Goal: Task Accomplishment & Management: Complete application form

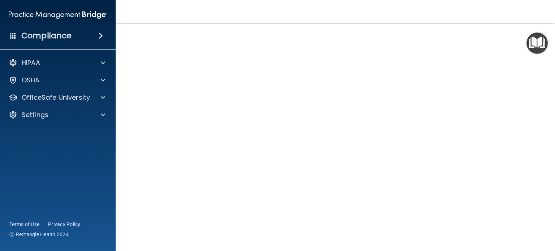
scroll to position [23, 0]
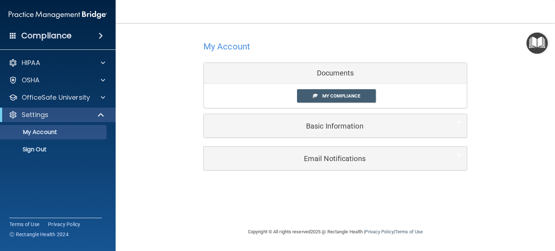
click at [304, 69] on div "Documents" at bounding box center [335, 73] width 263 height 21
click at [54, 63] on div "HIPAA" at bounding box center [48, 63] width 90 height 9
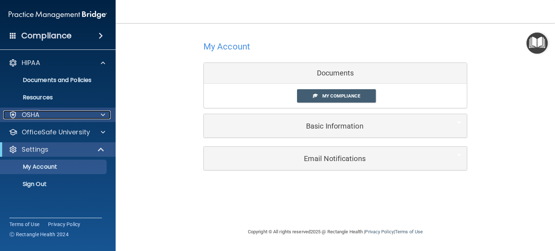
click at [46, 117] on div "OSHA" at bounding box center [48, 115] width 90 height 9
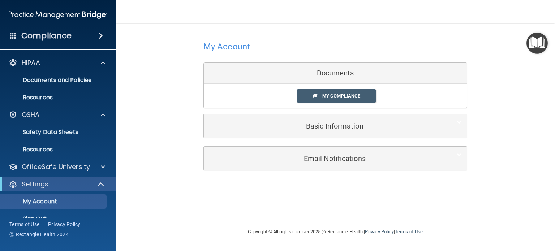
click at [63, 42] on div "Compliance" at bounding box center [58, 36] width 116 height 16
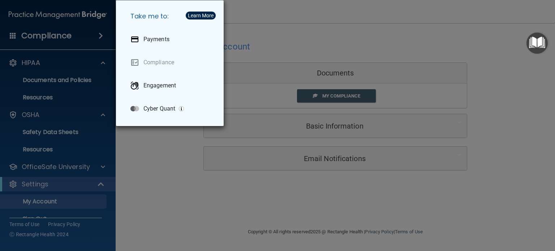
click at [77, 30] on div "Take me to: Payments Compliance Engagement Cyber Quant" at bounding box center [277, 125] width 555 height 251
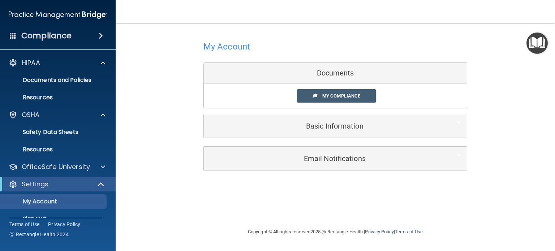
click at [533, 44] on img "Open Resource Center" at bounding box center [537, 43] width 21 height 21
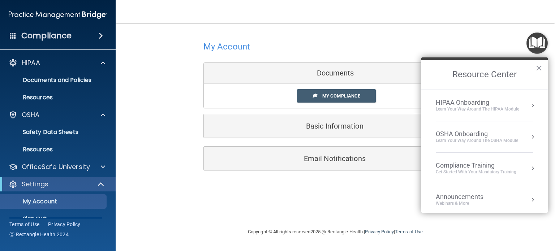
click at [459, 163] on div "Compliance Training" at bounding box center [476, 166] width 81 height 8
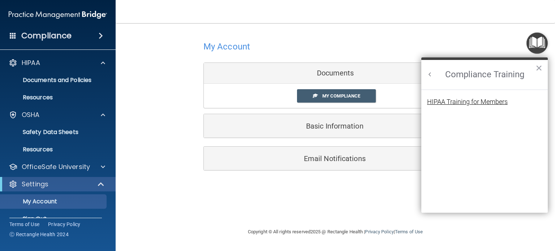
click at [460, 104] on div "HIPAA Training for Members" at bounding box center [467, 102] width 81 height 7
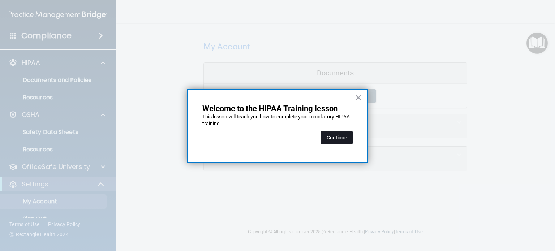
click at [344, 134] on button "Continue" at bounding box center [337, 137] width 32 height 13
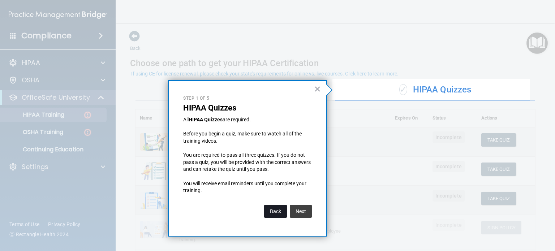
click at [276, 206] on button "Back" at bounding box center [275, 211] width 23 height 13
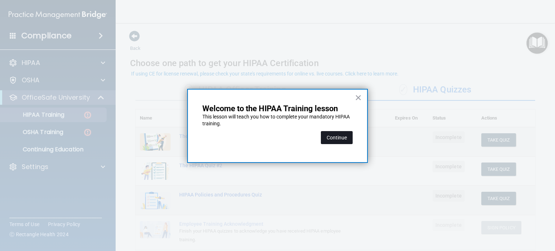
click at [346, 139] on button "Continue" at bounding box center [337, 137] width 32 height 13
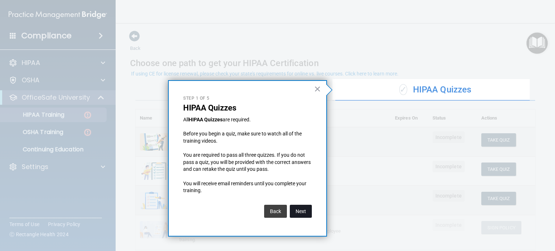
click at [307, 213] on button "Next" at bounding box center [301, 211] width 22 height 13
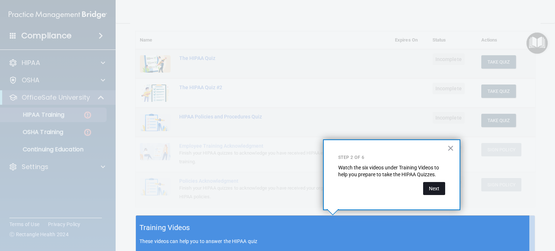
click at [431, 191] on button "Next" at bounding box center [434, 188] width 22 height 13
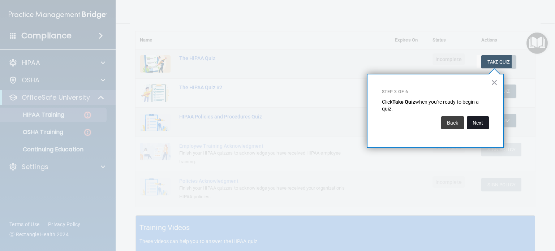
click at [474, 123] on button "Next" at bounding box center [478, 122] width 22 height 13
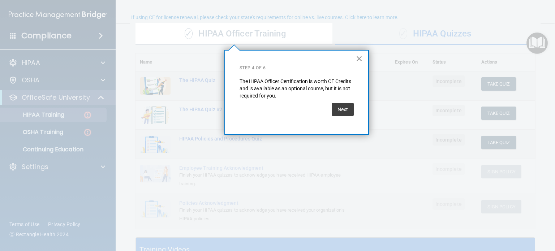
click at [358, 57] on button "×" at bounding box center [359, 59] width 7 height 12
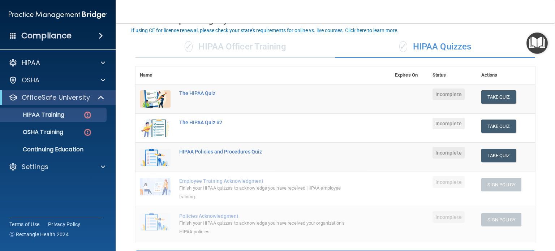
scroll to position [43, 0]
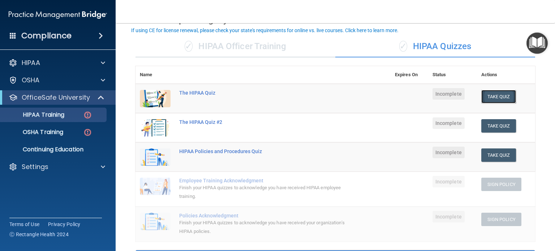
click at [490, 98] on button "Take Quiz" at bounding box center [499, 96] width 35 height 13
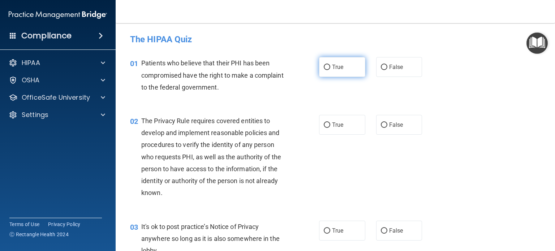
click at [337, 65] on span "True" at bounding box center [337, 67] width 11 height 7
click at [330, 65] on input "True" at bounding box center [327, 67] width 7 height 5
radio input "true"
click at [334, 124] on span "True" at bounding box center [337, 124] width 11 height 7
click at [330, 124] on input "True" at bounding box center [327, 125] width 7 height 5
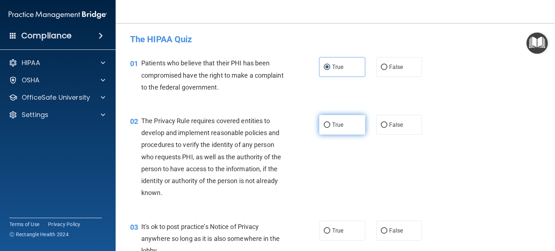
radio input "true"
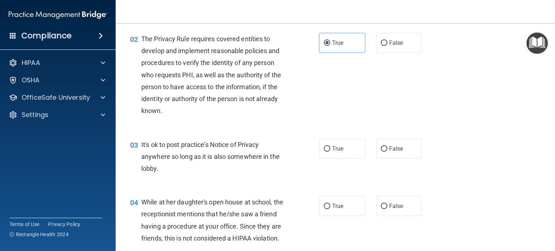
scroll to position [82, 0]
click at [384, 151] on label "False" at bounding box center [399, 148] width 46 height 20
click at [384, 151] on input "False" at bounding box center [384, 148] width 7 height 5
radio input "true"
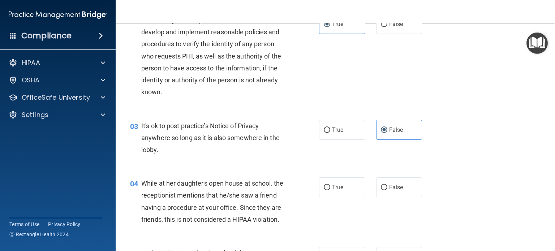
scroll to position [101, 0]
click at [400, 185] on label "False" at bounding box center [399, 187] width 46 height 20
click at [388, 185] on input "False" at bounding box center [384, 187] width 7 height 5
radio input "true"
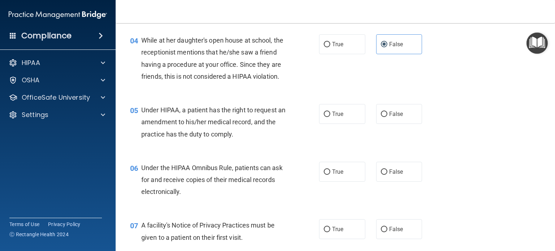
scroll to position [244, 0]
click at [382, 117] on input "False" at bounding box center [384, 113] width 7 height 5
radio input "true"
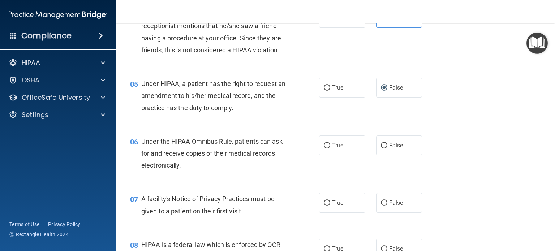
scroll to position [272, 0]
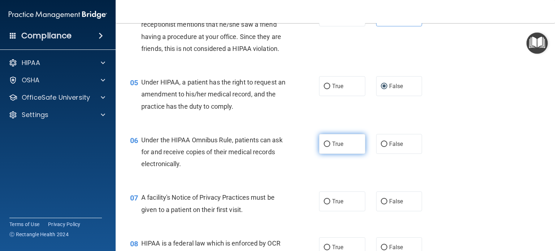
click at [332, 147] on span "True" at bounding box center [337, 144] width 11 height 7
click at [330, 147] on input "True" at bounding box center [327, 144] width 7 height 5
radio input "true"
click at [332, 205] on span "True" at bounding box center [337, 201] width 11 height 7
click at [330, 205] on input "True" at bounding box center [327, 201] width 7 height 5
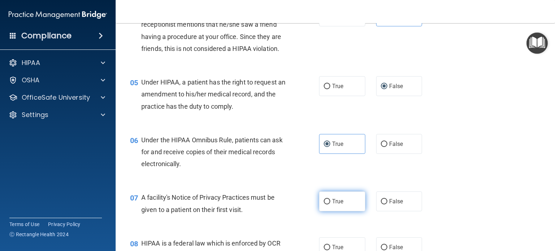
radio input "true"
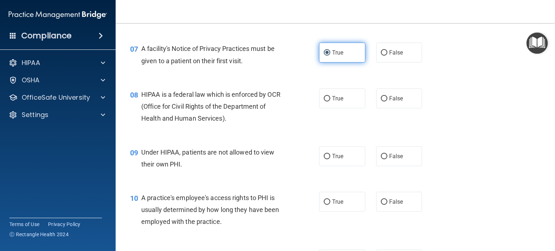
scroll to position [421, 0]
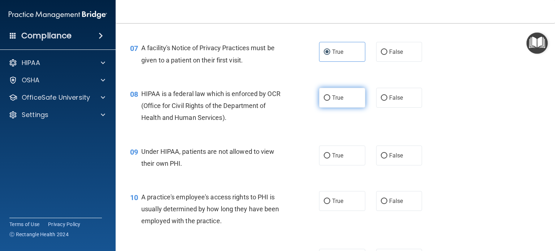
click at [334, 101] on span "True" at bounding box center [337, 97] width 11 height 7
click at [330, 101] on input "True" at bounding box center [327, 97] width 7 height 5
radio input "true"
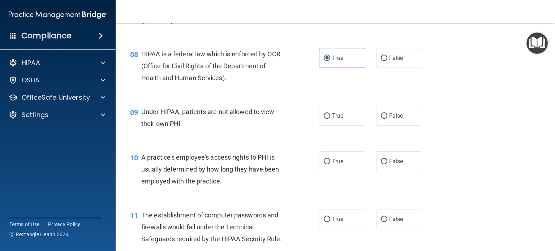
scroll to position [462, 0]
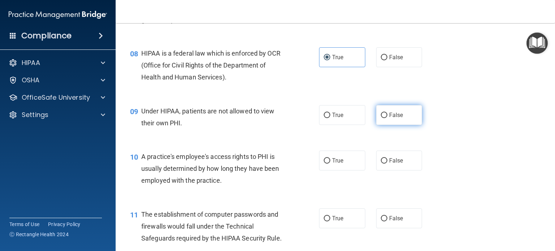
click at [398, 125] on label "False" at bounding box center [399, 115] width 46 height 20
click at [388, 118] on input "False" at bounding box center [384, 115] width 7 height 5
radio input "true"
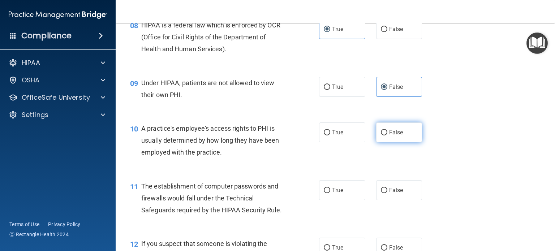
click at [385, 142] on label "False" at bounding box center [399, 133] width 46 height 20
click at [385, 136] on input "False" at bounding box center [384, 132] width 7 height 5
radio input "true"
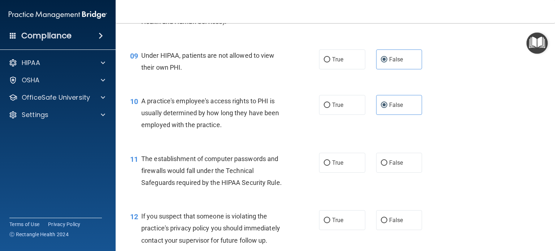
scroll to position [521, 0]
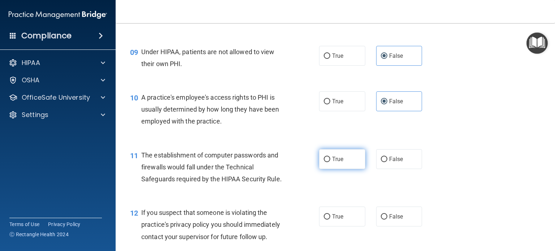
click at [321, 169] on label "True" at bounding box center [342, 159] width 46 height 20
click at [324, 162] on input "True" at bounding box center [327, 159] width 7 height 5
radio input "true"
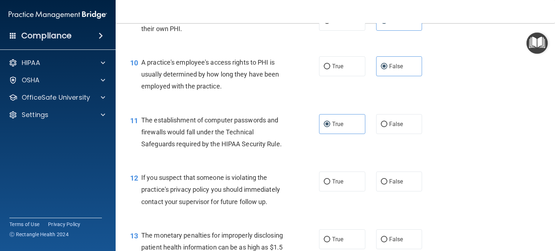
scroll to position [560, 0]
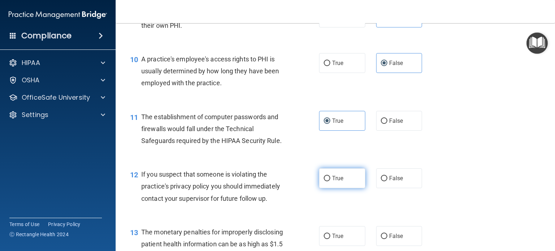
click at [335, 182] on span "True" at bounding box center [337, 178] width 11 height 7
click at [330, 181] on input "True" at bounding box center [327, 178] width 7 height 5
radio input "true"
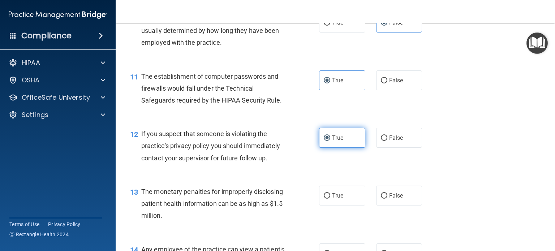
scroll to position [602, 0]
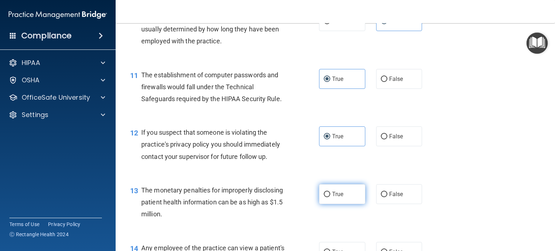
click at [344, 204] on label "True" at bounding box center [342, 194] width 46 height 20
click at [330, 197] on input "True" at bounding box center [327, 194] width 7 height 5
radio input "true"
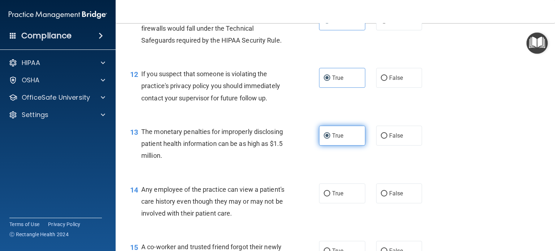
scroll to position [660, 0]
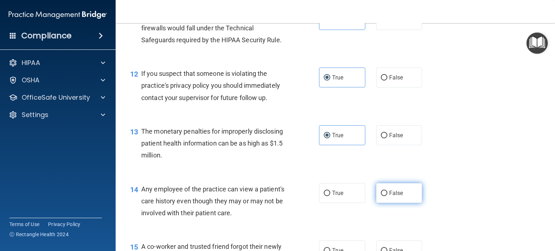
click at [392, 197] on span "False" at bounding box center [396, 193] width 14 height 7
click at [388, 196] on input "False" at bounding box center [384, 193] width 7 height 5
radio input "true"
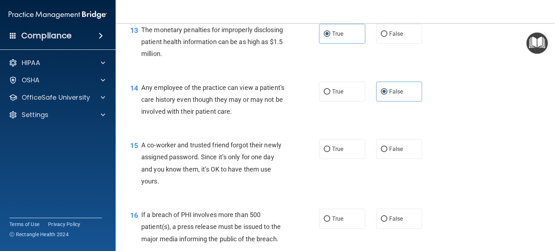
scroll to position [762, 0]
click at [389, 153] on span "False" at bounding box center [396, 149] width 14 height 7
click at [386, 153] on input "False" at bounding box center [384, 149] width 7 height 5
radio input "true"
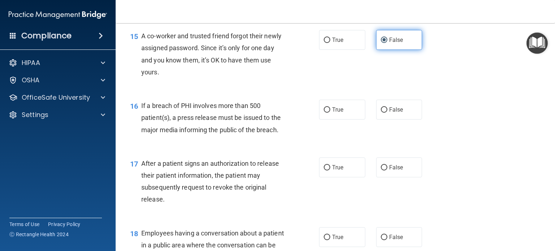
scroll to position [872, 0]
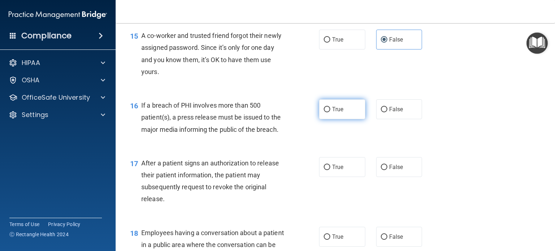
click at [341, 113] on span "True" at bounding box center [337, 109] width 11 height 7
click at [330, 112] on input "True" at bounding box center [327, 109] width 7 height 5
radio input "true"
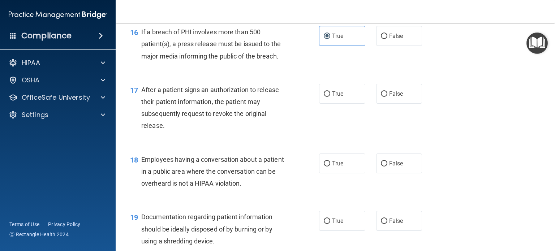
scroll to position [945, 0]
click at [335, 103] on label "True" at bounding box center [342, 94] width 46 height 20
click at [330, 97] on input "True" at bounding box center [327, 93] width 7 height 5
radio input "true"
click at [394, 173] on label "False" at bounding box center [399, 163] width 46 height 20
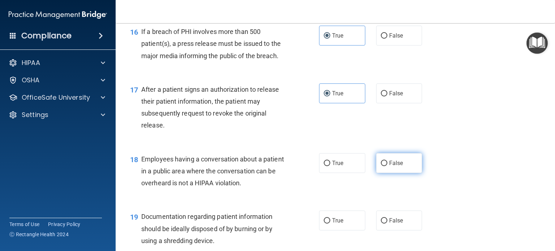
click at [388, 166] on input "False" at bounding box center [384, 163] width 7 height 5
radio input "true"
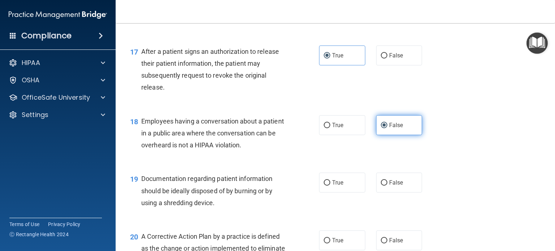
scroll to position [984, 0]
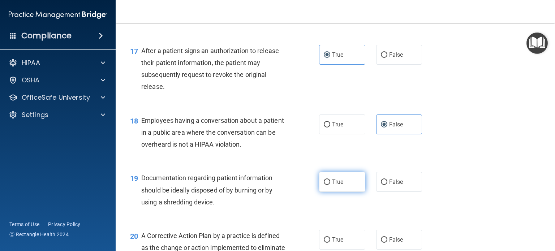
click at [339, 185] on span "True" at bounding box center [337, 182] width 11 height 7
click at [330, 185] on input "True" at bounding box center [327, 182] width 7 height 5
radio input "true"
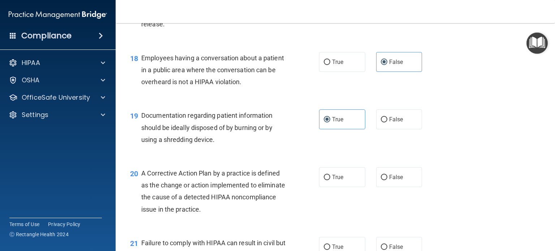
scroll to position [1047, 0]
click at [335, 180] on span "True" at bounding box center [337, 177] width 11 height 7
click at [330, 180] on input "True" at bounding box center [327, 177] width 7 height 5
radio input "true"
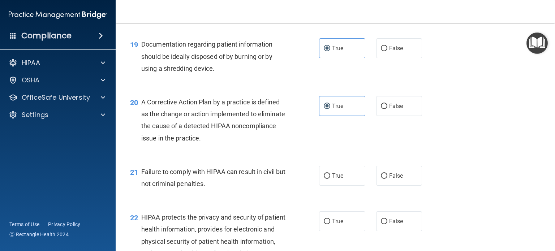
scroll to position [1124, 0]
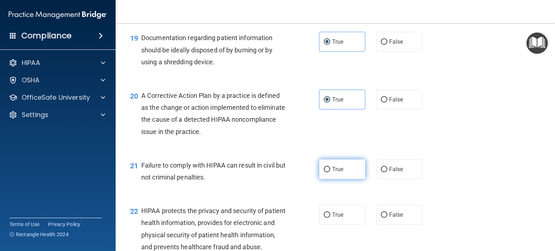
click at [336, 173] on span "True" at bounding box center [337, 169] width 11 height 7
click at [330, 172] on input "True" at bounding box center [327, 169] width 7 height 5
radio input "true"
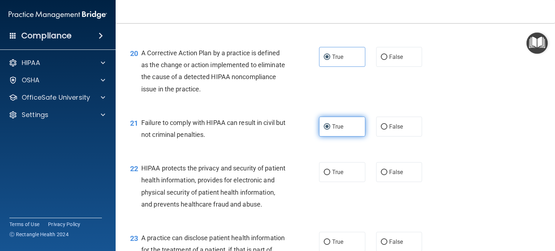
scroll to position [1168, 0]
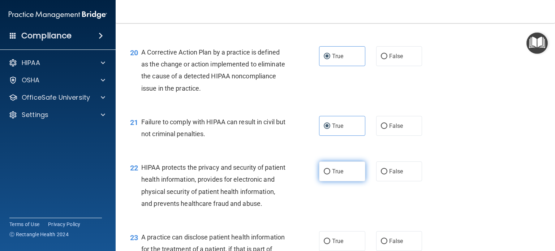
click at [352, 181] on label "True" at bounding box center [342, 172] width 46 height 20
click at [330, 175] on input "True" at bounding box center [327, 171] width 7 height 5
radio input "true"
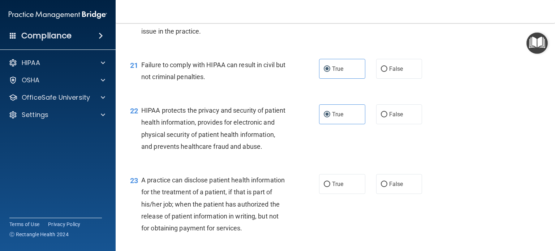
scroll to position [1271, 0]
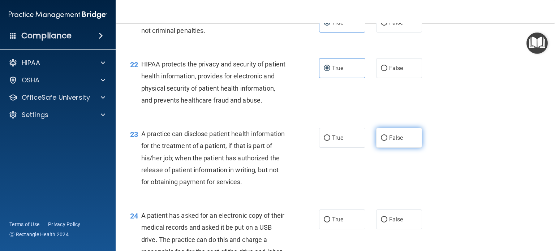
click at [390, 141] on span "False" at bounding box center [396, 137] width 14 height 7
click at [388, 141] on input "False" at bounding box center [384, 138] width 7 height 5
radio input "true"
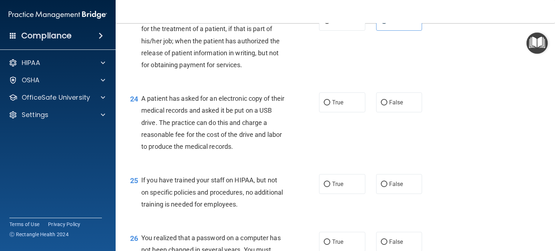
scroll to position [1392, 0]
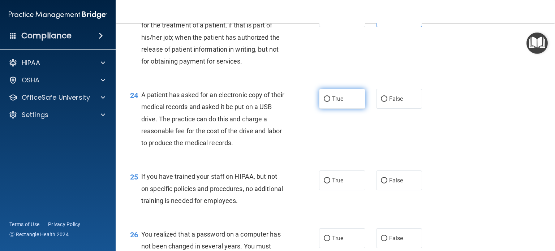
click at [332, 102] on span "True" at bounding box center [337, 98] width 11 height 7
click at [330, 102] on input "True" at bounding box center [327, 99] width 7 height 5
radio input "true"
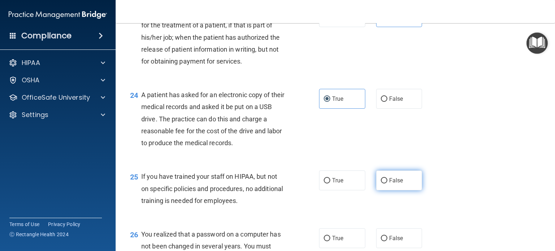
click at [383, 191] on label "False" at bounding box center [399, 181] width 46 height 20
click at [383, 184] on input "False" at bounding box center [384, 180] width 7 height 5
radio input "true"
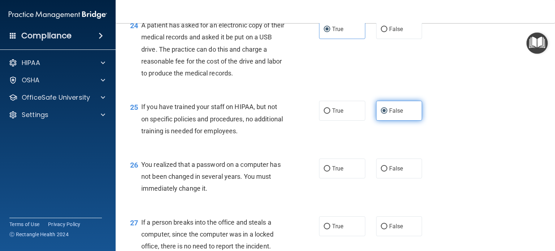
scroll to position [1494, 0]
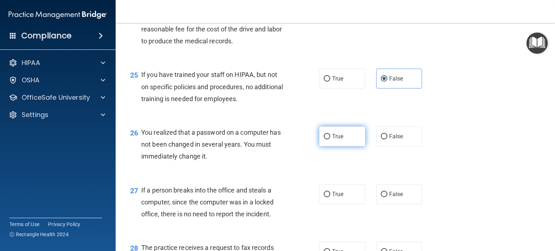
click at [341, 146] on label "True" at bounding box center [342, 137] width 46 height 20
click at [330, 140] on input "True" at bounding box center [327, 136] width 7 height 5
radio input "true"
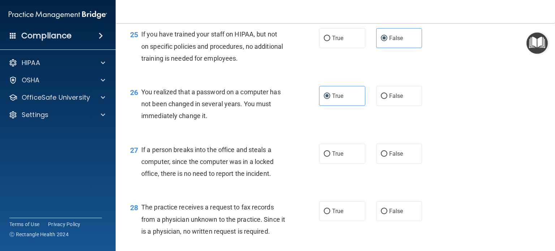
scroll to position [1535, 0]
click at [389, 157] on span "False" at bounding box center [396, 153] width 14 height 7
click at [388, 156] on input "False" at bounding box center [384, 153] width 7 height 5
radio input "true"
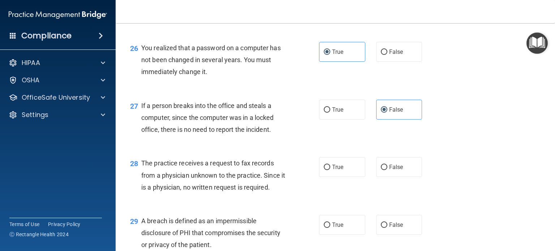
scroll to position [1579, 0]
click at [384, 170] on input "False" at bounding box center [384, 166] width 7 height 5
radio input "true"
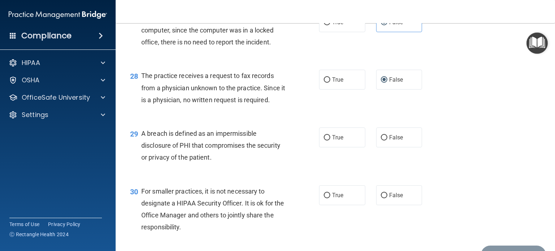
scroll to position [1669, 0]
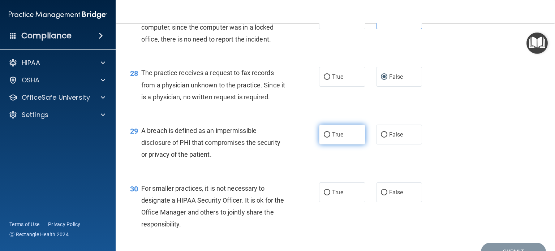
click at [346, 145] on label "True" at bounding box center [342, 135] width 46 height 20
click at [330, 138] on input "True" at bounding box center [327, 134] width 7 height 5
radio input "true"
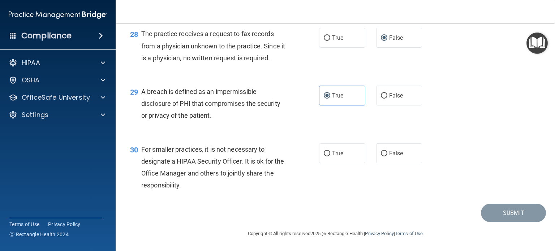
scroll to position [1726, 0]
click at [385, 163] on label "False" at bounding box center [399, 154] width 46 height 20
click at [385, 157] on input "False" at bounding box center [384, 153] width 7 height 5
radio input "true"
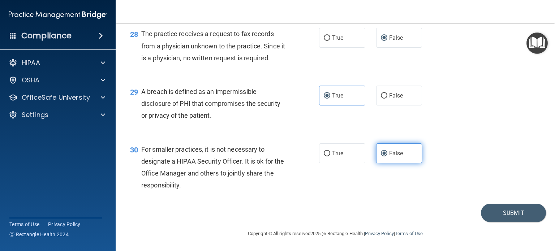
click at [385, 163] on label "False" at bounding box center [399, 154] width 46 height 20
click at [385, 157] on input "False" at bounding box center [384, 153] width 7 height 5
click at [376, 163] on label "False" at bounding box center [399, 154] width 46 height 20
click at [381, 157] on input "False" at bounding box center [384, 153] width 7 height 5
click at [376, 163] on label "False" at bounding box center [399, 154] width 46 height 20
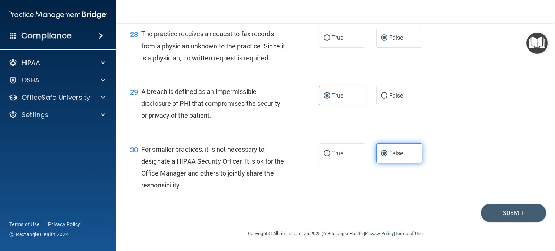
click at [381, 157] on input "False" at bounding box center [384, 153] width 7 height 5
click at [376, 163] on label "False" at bounding box center [399, 154] width 46 height 20
click at [381, 157] on input "False" at bounding box center [384, 153] width 7 height 5
click at [376, 163] on label "False" at bounding box center [399, 154] width 46 height 20
click at [381, 157] on input "False" at bounding box center [384, 153] width 7 height 5
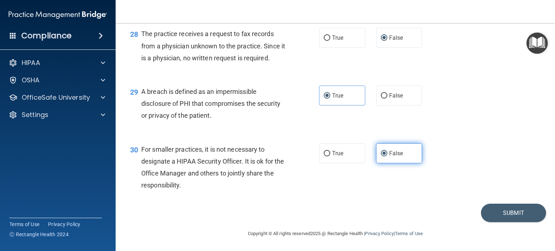
click at [376, 163] on label "False" at bounding box center [399, 154] width 46 height 20
click at [381, 157] on input "False" at bounding box center [384, 153] width 7 height 5
click at [376, 163] on label "False" at bounding box center [399, 154] width 46 height 20
click at [381, 157] on input "False" at bounding box center [384, 153] width 7 height 5
click at [376, 163] on label "False" at bounding box center [399, 154] width 46 height 20
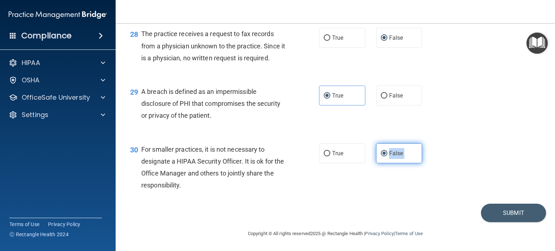
click at [381, 157] on input "False" at bounding box center [384, 153] width 7 height 5
click at [376, 163] on label "False" at bounding box center [399, 154] width 46 height 20
click at [381, 157] on input "False" at bounding box center [384, 153] width 7 height 5
click at [376, 163] on label "False" at bounding box center [399, 154] width 46 height 20
click at [381, 157] on input "False" at bounding box center [384, 153] width 7 height 5
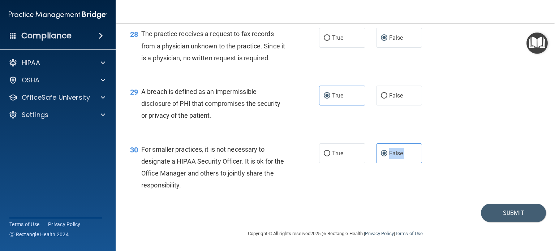
click at [345, 222] on div "Submit" at bounding box center [335, 213] width 421 height 18
click at [335, 222] on div "Submit" at bounding box center [335, 213] width 421 height 18
click at [501, 222] on button "Submit" at bounding box center [513, 213] width 65 height 18
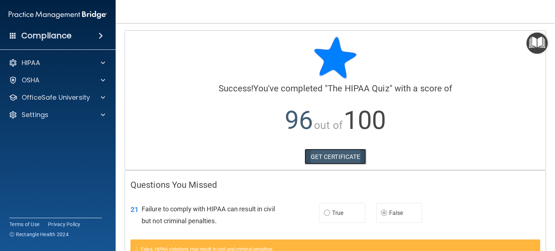
click at [333, 152] on link "GET CERTIFICATE" at bounding box center [336, 157] width 62 height 16
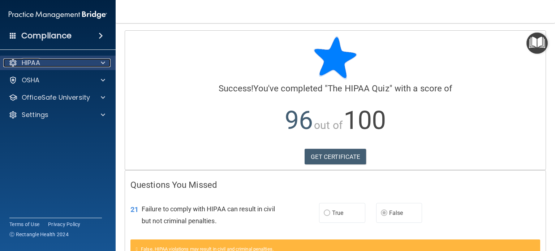
click at [49, 63] on div "HIPAA" at bounding box center [48, 63] width 90 height 9
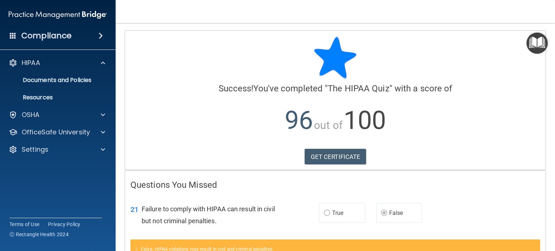
click at [58, 36] on h4 "Compliance" at bounding box center [46, 36] width 50 height 10
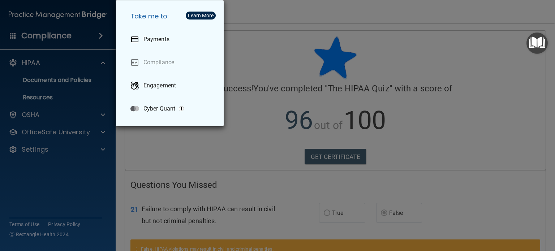
click at [51, 56] on div "Take me to: Payments Compliance Engagement Cyber Quant" at bounding box center [277, 125] width 555 height 251
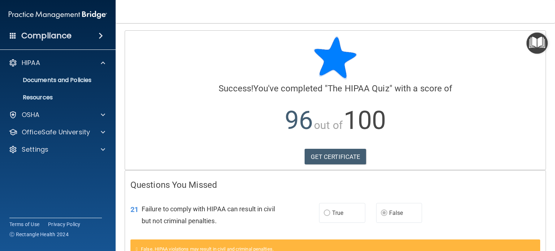
click at [13, 36] on span at bounding box center [13, 35] width 7 height 7
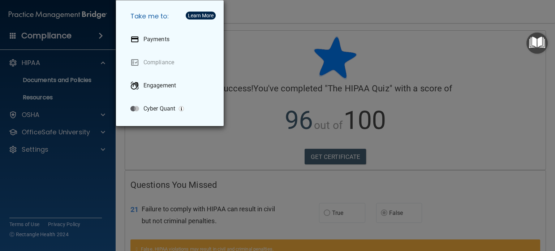
click at [13, 36] on div "Take me to: Payments Compliance Engagement Cyber Quant" at bounding box center [277, 125] width 555 height 251
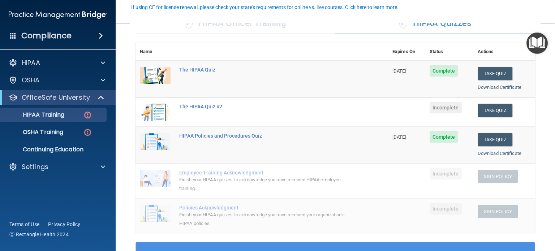
scroll to position [68, 0]
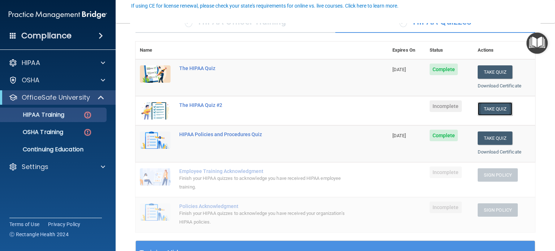
click at [493, 108] on button "Take Quiz" at bounding box center [495, 108] width 35 height 13
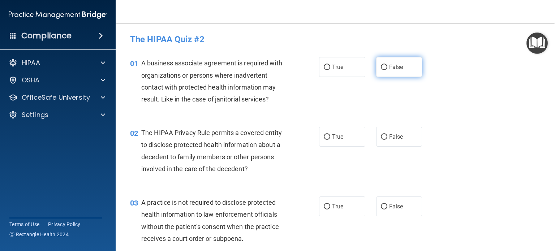
click at [385, 63] on label "False" at bounding box center [399, 67] width 46 height 20
click at [385, 65] on input "False" at bounding box center [384, 67] width 7 height 5
radio input "true"
click at [333, 134] on span "True" at bounding box center [337, 136] width 11 height 7
click at [330, 134] on input "True" at bounding box center [327, 136] width 7 height 5
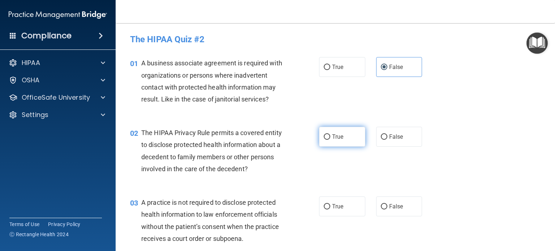
radio input "true"
click at [399, 209] on span "False" at bounding box center [396, 206] width 14 height 7
click at [388, 209] on input "False" at bounding box center [384, 206] width 7 height 5
radio input "true"
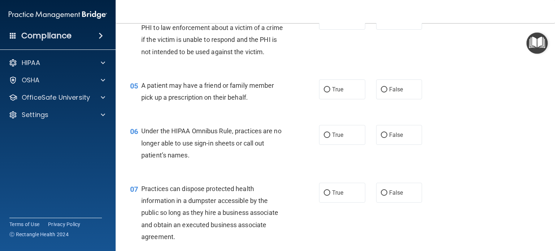
scroll to position [257, 0]
drag, startPoint x: 339, startPoint y: 100, endPoint x: 347, endPoint y: 106, distance: 9.8
click at [347, 99] on label "True" at bounding box center [342, 89] width 46 height 20
click at [330, 92] on input "True" at bounding box center [327, 88] width 7 height 5
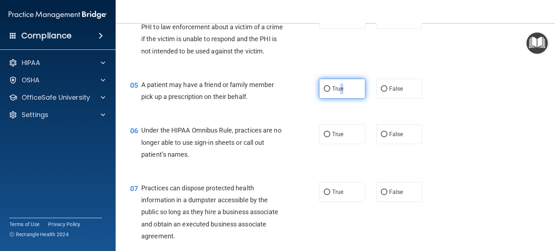
radio input "true"
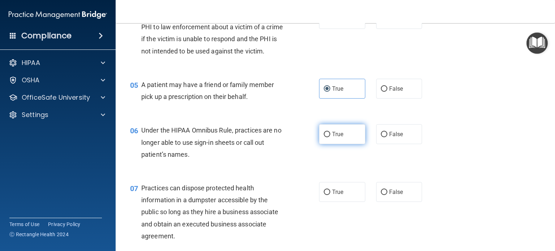
click at [341, 144] on label "True" at bounding box center [342, 134] width 46 height 20
click at [330, 137] on input "True" at bounding box center [327, 134] width 7 height 5
radio input "true"
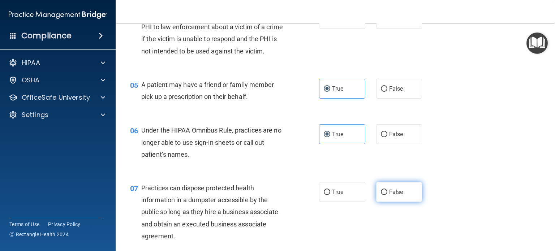
click at [403, 202] on label "False" at bounding box center [399, 192] width 46 height 20
click at [388, 195] on input "False" at bounding box center [384, 192] width 7 height 5
radio input "true"
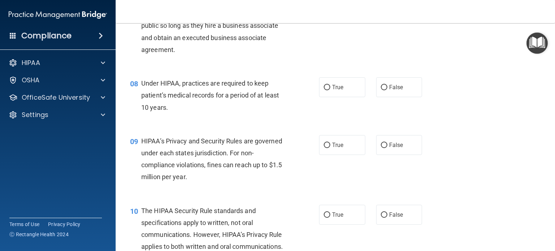
scroll to position [447, 0]
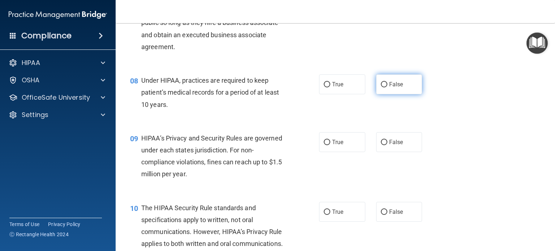
click at [395, 88] on span "False" at bounding box center [396, 84] width 14 height 7
click at [388, 87] on input "False" at bounding box center [384, 84] width 7 height 5
radio input "true"
click at [410, 152] on label "False" at bounding box center [399, 142] width 46 height 20
click at [388, 145] on input "False" at bounding box center [384, 142] width 7 height 5
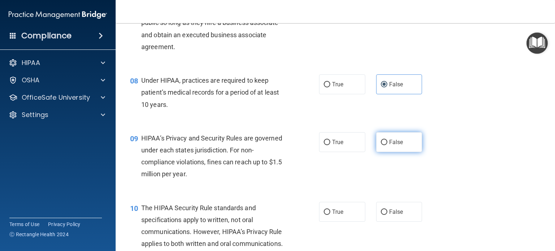
radio input "true"
click at [332, 215] on span "True" at bounding box center [337, 212] width 11 height 7
click at [330, 215] on input "True" at bounding box center [327, 212] width 7 height 5
radio input "true"
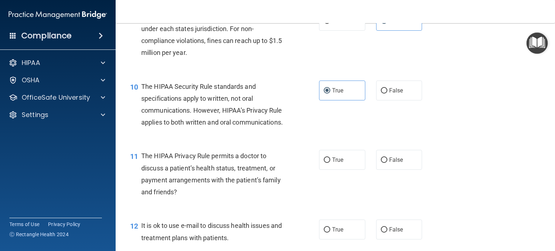
scroll to position [613, 0]
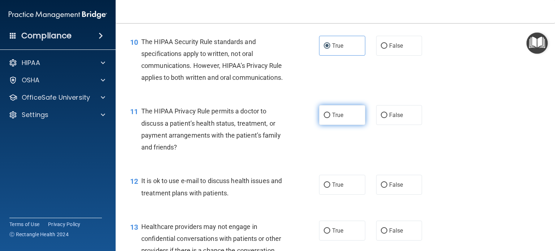
click at [332, 119] on span "True" at bounding box center [337, 115] width 11 height 7
click at [330, 118] on input "True" at bounding box center [327, 115] width 7 height 5
radio input "true"
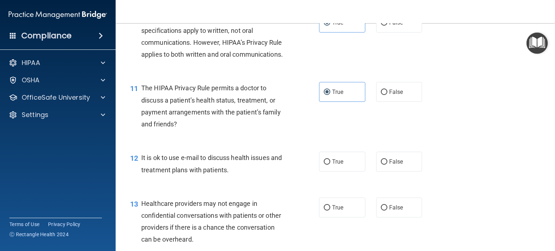
scroll to position [636, 0]
click at [340, 172] on label "True" at bounding box center [342, 162] width 46 height 20
click at [330, 165] on input "True" at bounding box center [327, 161] width 7 height 5
radio input "true"
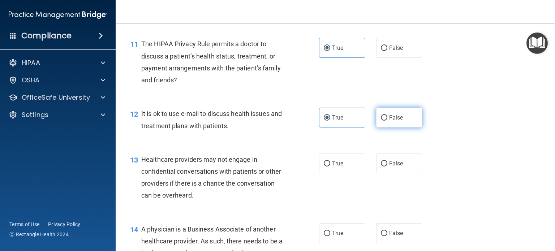
scroll to position [694, 0]
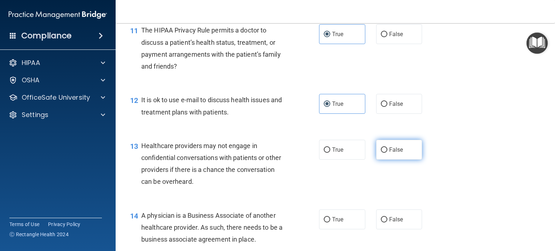
click at [395, 153] on span "False" at bounding box center [396, 149] width 14 height 7
click at [388, 153] on input "False" at bounding box center [384, 149] width 7 height 5
radio input "true"
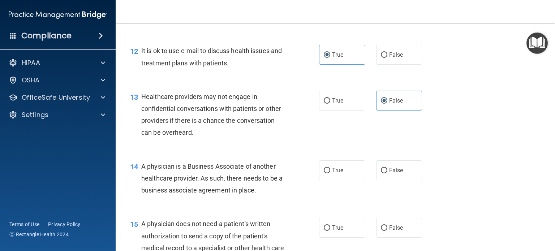
scroll to position [744, 0]
click at [393, 180] on label "False" at bounding box center [399, 170] width 46 height 20
click at [388, 173] on input "False" at bounding box center [384, 169] width 7 height 5
radio input "true"
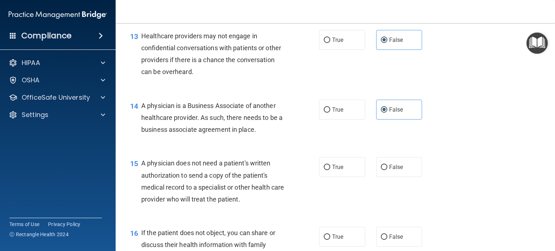
scroll to position [808, 0]
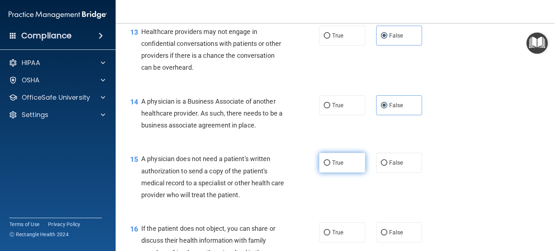
click at [336, 166] on span "True" at bounding box center [337, 162] width 11 height 7
click at [330, 166] on input "True" at bounding box center [327, 163] width 7 height 5
radio input "true"
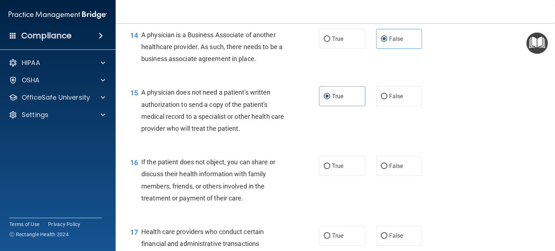
scroll to position [879, 0]
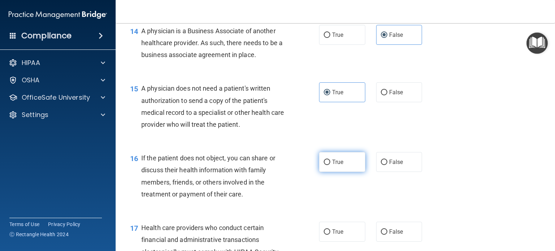
click at [338, 166] on span "True" at bounding box center [337, 162] width 11 height 7
click at [330, 165] on input "True" at bounding box center [327, 162] width 7 height 5
radio input "true"
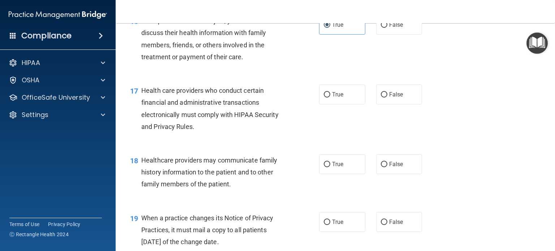
scroll to position [1018, 0]
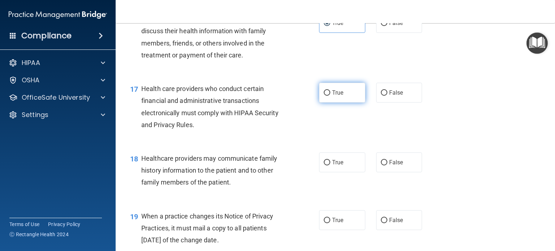
click at [332, 96] on span "True" at bounding box center [337, 92] width 11 height 7
click at [330, 96] on input "True" at bounding box center [327, 92] width 7 height 5
radio input "true"
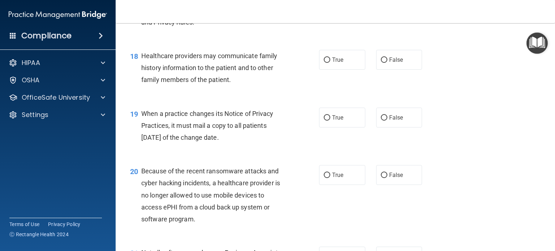
scroll to position [1122, 0]
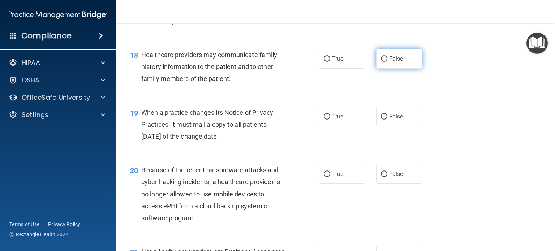
click at [389, 69] on label "False" at bounding box center [399, 59] width 46 height 20
click at [388, 62] on input "False" at bounding box center [384, 58] width 7 height 5
radio input "true"
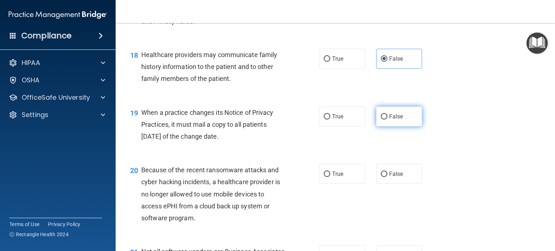
click at [390, 120] on span "False" at bounding box center [396, 116] width 14 height 7
click at [388, 120] on input "False" at bounding box center [384, 116] width 7 height 5
radio input "true"
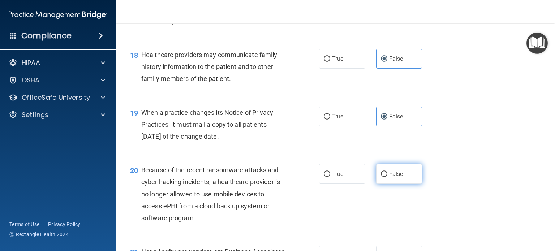
click at [394, 177] on span "False" at bounding box center [396, 174] width 14 height 7
click at [388, 177] on input "False" at bounding box center [384, 174] width 7 height 5
radio input "true"
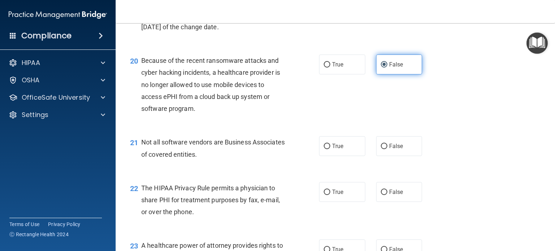
scroll to position [1232, 0]
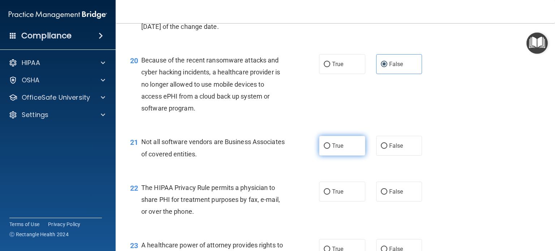
click at [335, 149] on span "True" at bounding box center [337, 145] width 11 height 7
click at [330, 149] on input "True" at bounding box center [327, 146] width 7 height 5
radio input "true"
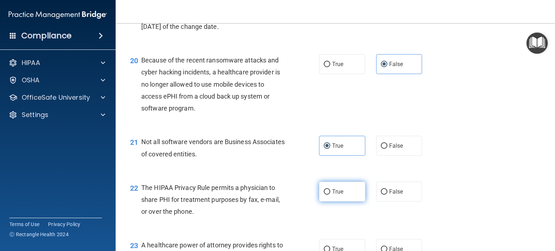
click at [338, 195] on span "True" at bounding box center [337, 191] width 11 height 7
click at [330, 195] on input "True" at bounding box center [327, 191] width 7 height 5
radio input "true"
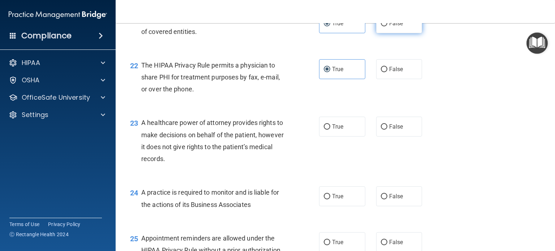
scroll to position [1356, 0]
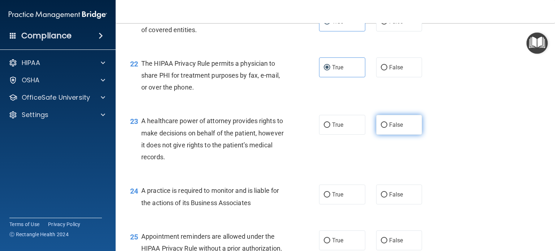
click at [391, 128] on span "False" at bounding box center [396, 124] width 14 height 7
click at [388, 128] on input "False" at bounding box center [384, 125] width 7 height 5
radio input "true"
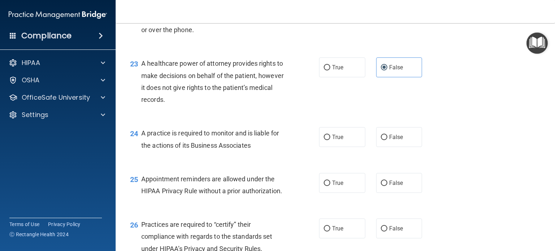
scroll to position [1416, 0]
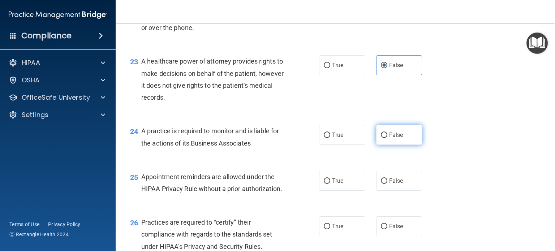
click at [403, 145] on label "False" at bounding box center [399, 135] width 46 height 20
click at [388, 138] on input "False" at bounding box center [384, 135] width 7 height 5
radio input "true"
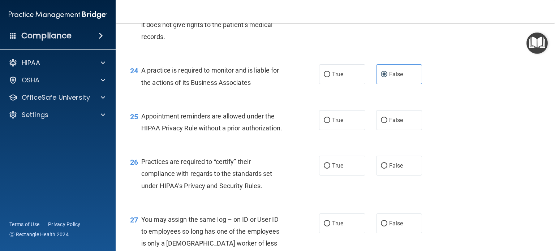
scroll to position [1479, 0]
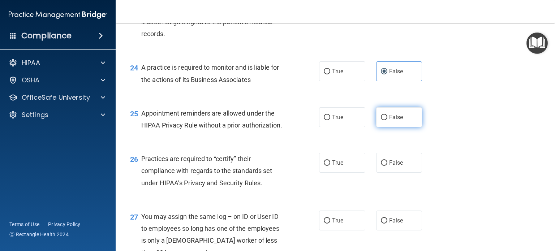
click at [391, 121] on span "False" at bounding box center [396, 117] width 14 height 7
click at [388, 120] on input "False" at bounding box center [384, 117] width 7 height 5
radio input "true"
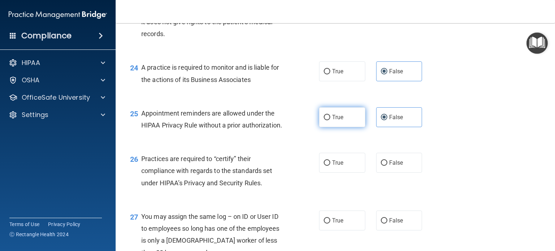
click at [350, 127] on label "True" at bounding box center [342, 117] width 46 height 20
click at [330, 120] on input "True" at bounding box center [327, 117] width 7 height 5
radio input "true"
radio input "false"
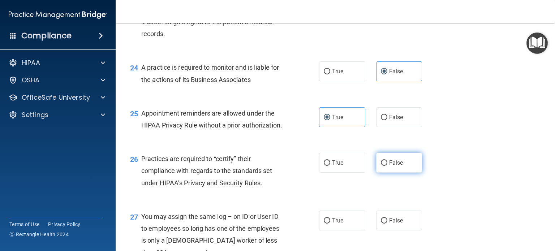
click at [398, 166] on span "False" at bounding box center [396, 162] width 14 height 7
click at [388, 166] on input "False" at bounding box center [384, 163] width 7 height 5
radio input "true"
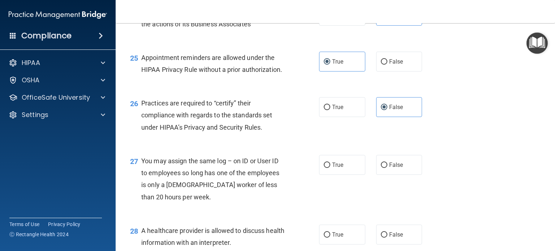
scroll to position [1535, 0]
click at [389, 168] on span "False" at bounding box center [396, 164] width 14 height 7
click at [388, 168] on input "False" at bounding box center [384, 164] width 7 height 5
radio input "true"
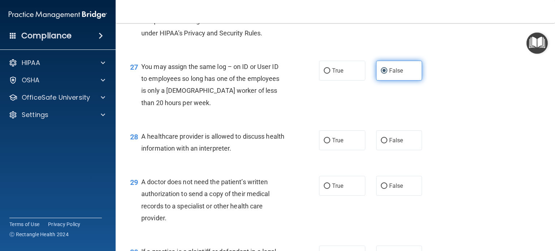
scroll to position [1631, 0]
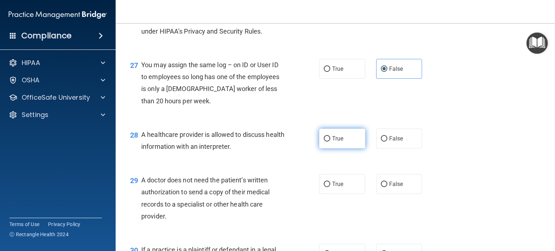
click at [339, 142] on span "True" at bounding box center [337, 138] width 11 height 7
click at [330, 142] on input "True" at bounding box center [327, 138] width 7 height 5
radio input "true"
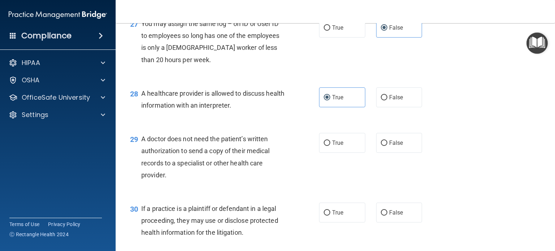
scroll to position [1673, 0]
click at [336, 146] on span "True" at bounding box center [337, 142] width 11 height 7
click at [330, 146] on input "True" at bounding box center [327, 142] width 7 height 5
radio input "true"
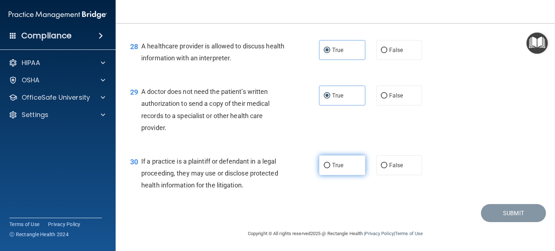
click at [343, 175] on label "True" at bounding box center [342, 165] width 46 height 20
click at [330, 168] on input "True" at bounding box center [327, 165] width 7 height 5
radio input "true"
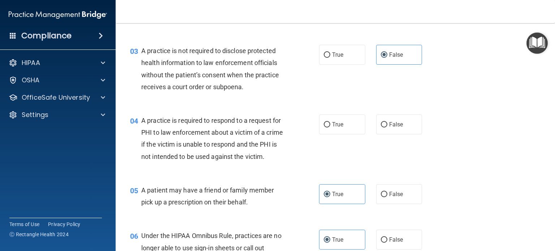
scroll to position [151, 0]
click at [327, 125] on input "True" at bounding box center [327, 125] width 7 height 5
radio input "true"
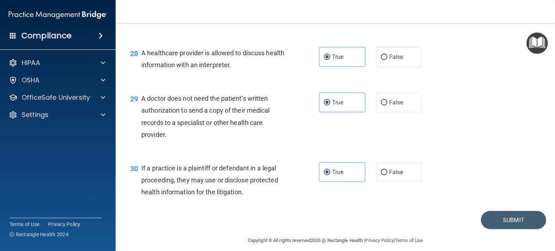
scroll to position [1744, 0]
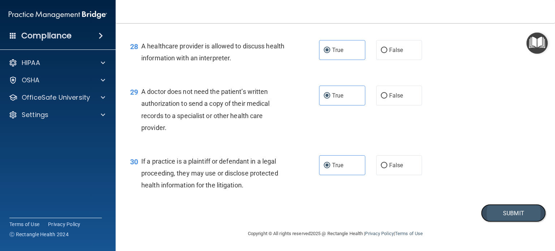
click at [498, 214] on button "Submit" at bounding box center [513, 213] width 65 height 18
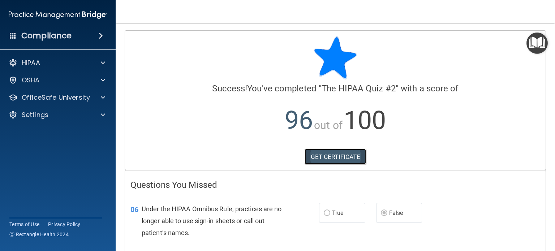
click at [326, 158] on link "GET CERTIFICATE" at bounding box center [336, 157] width 62 height 16
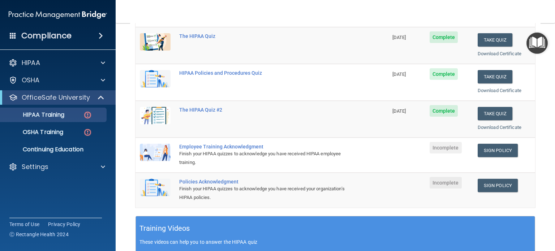
scroll to position [100, 0]
click at [499, 149] on link "Sign Policy" at bounding box center [498, 150] width 40 height 13
click at [480, 189] on link "Sign Policy" at bounding box center [498, 185] width 40 height 13
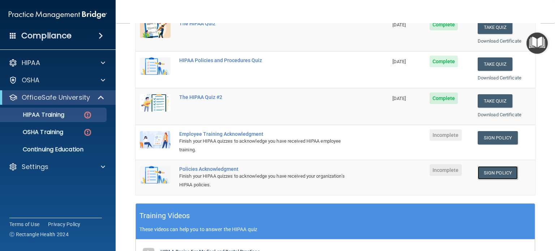
scroll to position [82, 0]
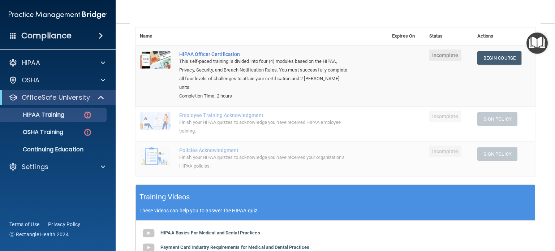
scroll to position [82, 0]
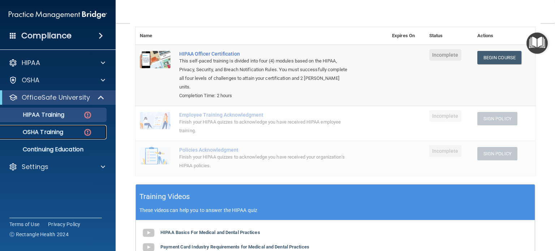
click at [51, 134] on p "OSHA Training" at bounding box center [34, 132] width 59 height 7
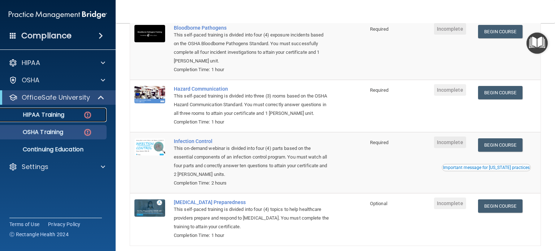
click at [61, 112] on p "HIPAA Training" at bounding box center [35, 114] width 60 height 7
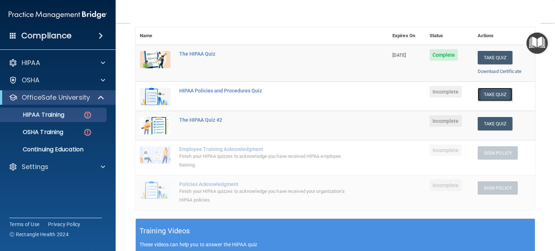
click at [492, 92] on button "Take Quiz" at bounding box center [495, 94] width 35 height 13
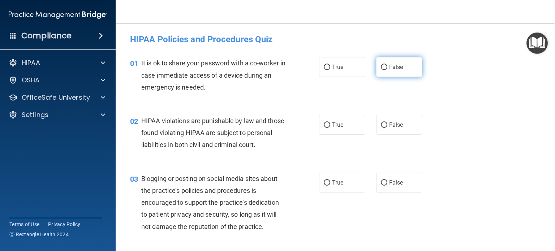
click at [403, 71] on label "False" at bounding box center [399, 67] width 46 height 20
click at [388, 70] on input "False" at bounding box center [384, 67] width 7 height 5
radio input "true"
click at [348, 125] on label "True" at bounding box center [342, 125] width 46 height 20
click at [330, 125] on input "True" at bounding box center [327, 125] width 7 height 5
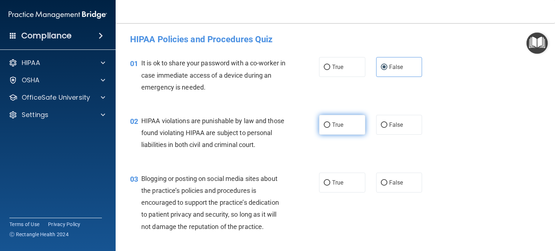
radio input "true"
click at [382, 186] on input "False" at bounding box center [384, 182] width 7 height 5
radio input "true"
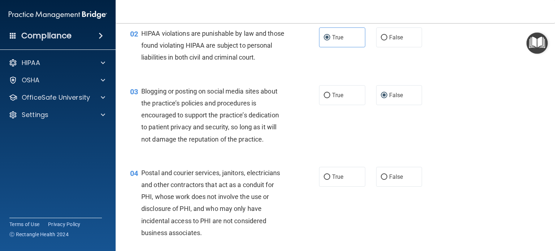
scroll to position [91, 0]
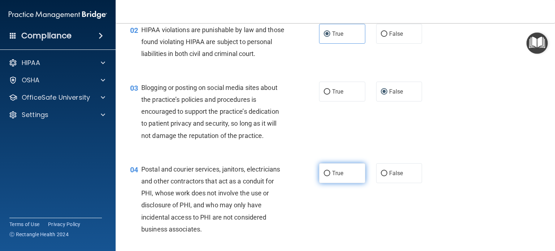
click at [333, 183] on label "True" at bounding box center [342, 173] width 46 height 20
click at [330, 176] on input "True" at bounding box center [327, 173] width 7 height 5
radio input "true"
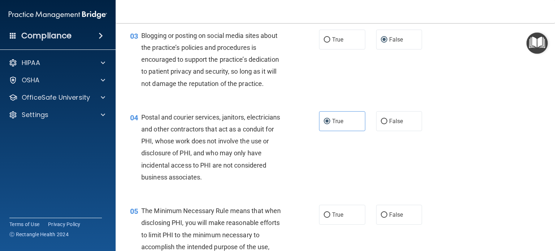
scroll to position [145, 0]
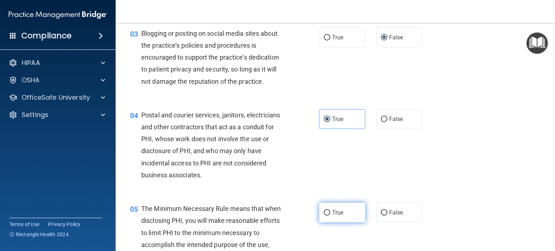
click at [343, 223] on label "True" at bounding box center [342, 213] width 46 height 20
click at [330, 216] on input "True" at bounding box center [327, 212] width 7 height 5
radio input "true"
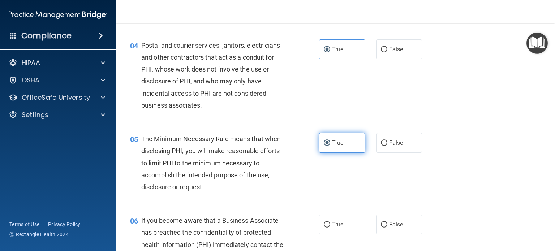
scroll to position [272, 0]
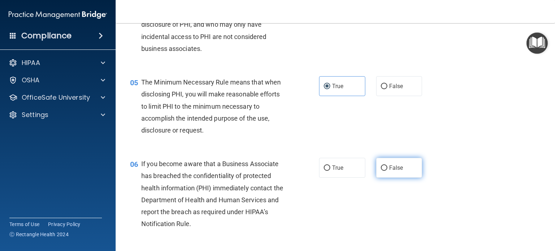
click at [391, 171] on span "False" at bounding box center [396, 167] width 14 height 7
click at [388, 171] on input "False" at bounding box center [384, 168] width 7 height 5
radio input "true"
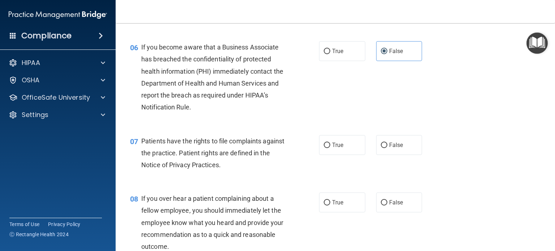
scroll to position [393, 0]
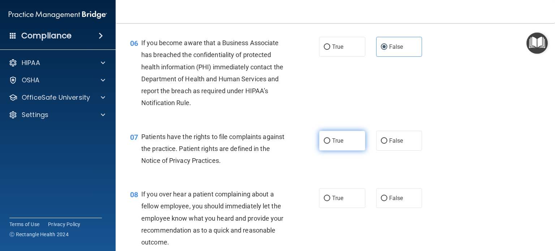
click at [335, 144] on span "True" at bounding box center [337, 140] width 11 height 7
click at [330, 144] on input "True" at bounding box center [327, 140] width 7 height 5
radio input "true"
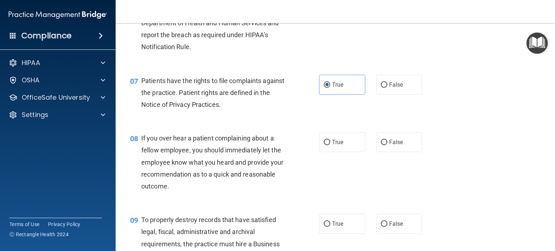
scroll to position [458, 0]
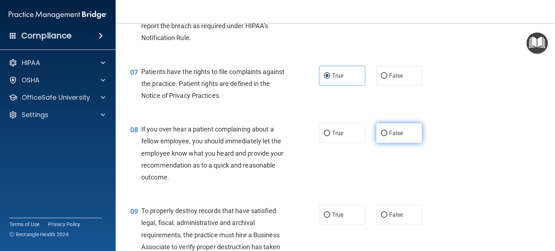
click at [389, 137] on span "False" at bounding box center [396, 133] width 14 height 7
click at [388, 136] on input "False" at bounding box center [384, 133] width 7 height 5
radio input "true"
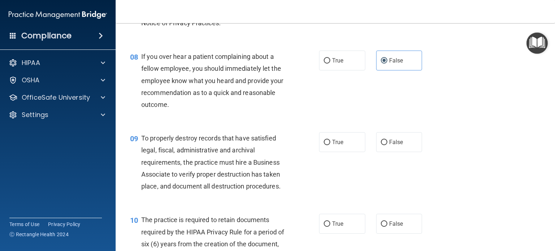
scroll to position [531, 0]
click at [385, 152] on label "False" at bounding box center [399, 142] width 46 height 20
click at [385, 145] on input "False" at bounding box center [384, 142] width 7 height 5
radio input "true"
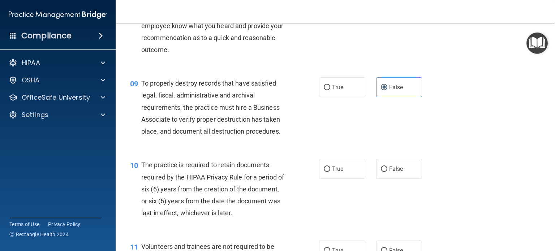
scroll to position [667, 0]
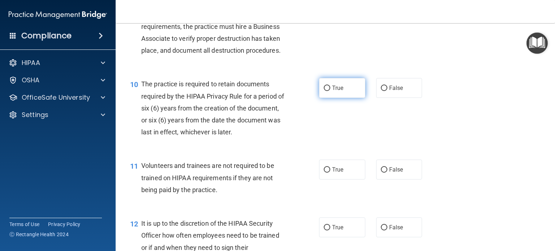
click at [345, 98] on label "True" at bounding box center [342, 88] width 46 height 20
click at [330, 91] on input "True" at bounding box center [327, 88] width 7 height 5
radio input "true"
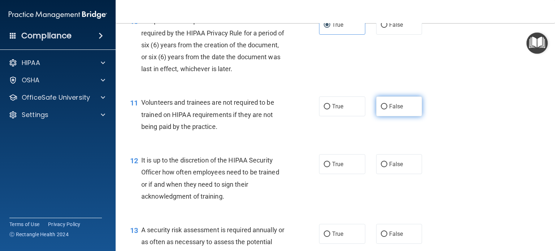
click at [389, 116] on label "False" at bounding box center [399, 107] width 46 height 20
click at [388, 110] on input "False" at bounding box center [384, 106] width 7 height 5
radio input "true"
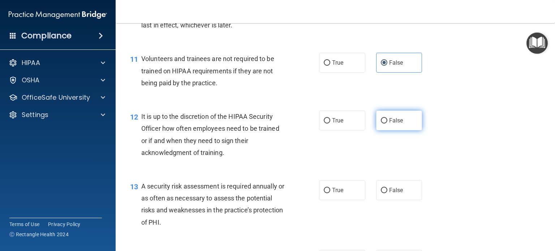
click at [390, 124] on span "False" at bounding box center [396, 120] width 14 height 7
click at [388, 124] on input "False" at bounding box center [384, 120] width 7 height 5
radio input "true"
click at [332, 194] on span "True" at bounding box center [337, 190] width 11 height 7
click at [330, 193] on input "True" at bounding box center [327, 190] width 7 height 5
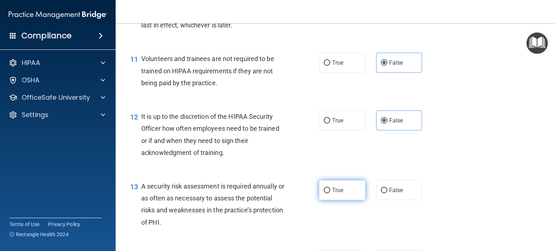
radio input "true"
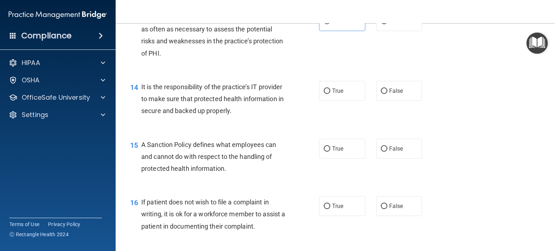
scroll to position [944, 0]
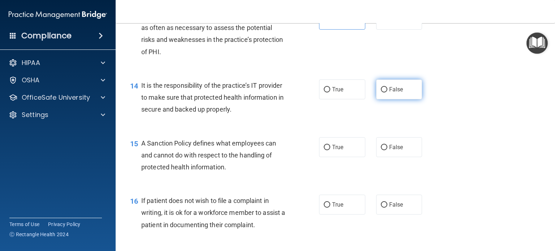
click at [404, 99] on label "False" at bounding box center [399, 90] width 46 height 20
click at [388, 93] on input "False" at bounding box center [384, 89] width 7 height 5
radio input "true"
click at [397, 151] on span "False" at bounding box center [396, 147] width 14 height 7
click at [388, 150] on input "False" at bounding box center [384, 147] width 7 height 5
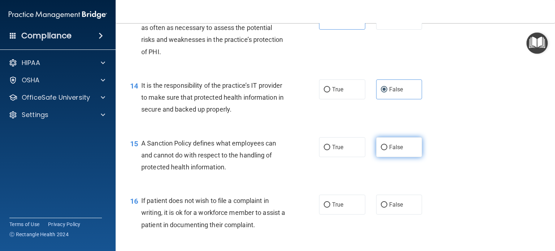
radio input "true"
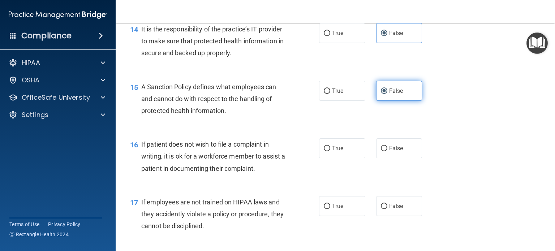
scroll to position [1001, 0]
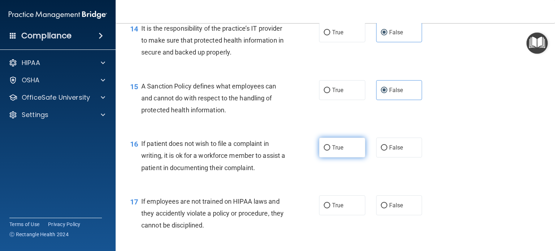
click at [341, 158] on label "True" at bounding box center [342, 148] width 46 height 20
click at [330, 151] on input "True" at bounding box center [327, 147] width 7 height 5
radio input "true"
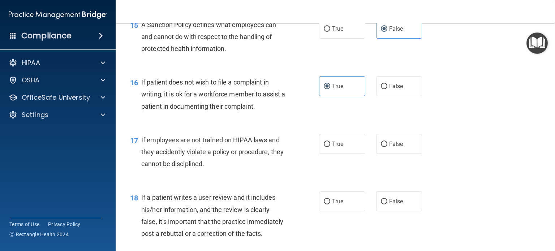
scroll to position [1063, 0]
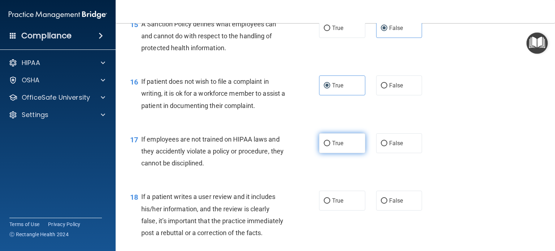
click at [336, 147] on span "True" at bounding box center [337, 143] width 11 height 7
click at [330, 146] on input "True" at bounding box center [327, 143] width 7 height 5
radio input "true"
click at [396, 204] on span "False" at bounding box center [396, 200] width 14 height 7
click at [388, 204] on input "False" at bounding box center [384, 200] width 7 height 5
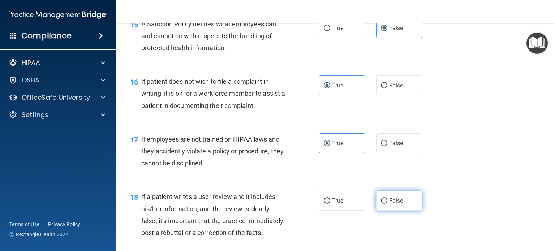
radio input "true"
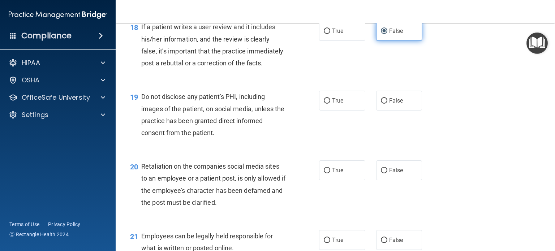
scroll to position [1233, 0]
click at [333, 104] on span "True" at bounding box center [337, 100] width 11 height 7
click at [330, 104] on input "True" at bounding box center [327, 100] width 7 height 5
radio input "true"
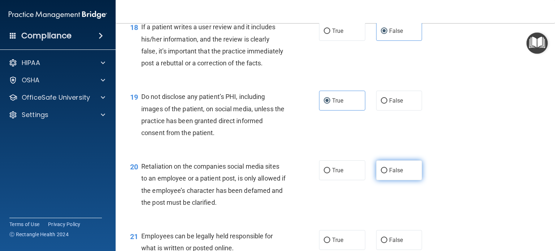
click at [391, 174] on span "False" at bounding box center [396, 170] width 14 height 7
click at [388, 174] on input "False" at bounding box center [384, 170] width 7 height 5
radio input "true"
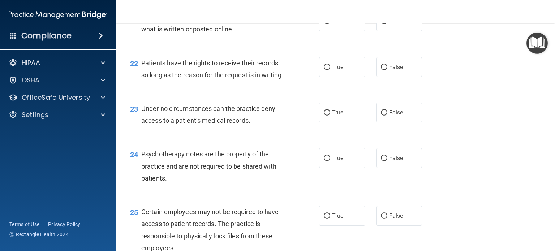
scroll to position [1448, 0]
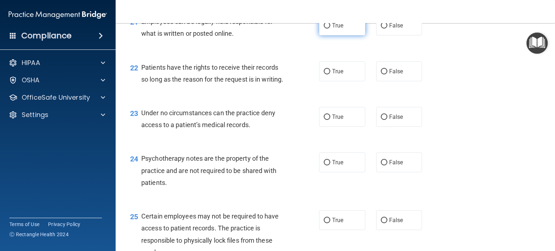
click at [335, 29] on span "True" at bounding box center [337, 25] width 11 height 7
click at [330, 29] on input "True" at bounding box center [327, 25] width 7 height 5
radio input "true"
click at [385, 81] on label "False" at bounding box center [399, 71] width 46 height 20
click at [385, 74] on input "False" at bounding box center [384, 71] width 7 height 5
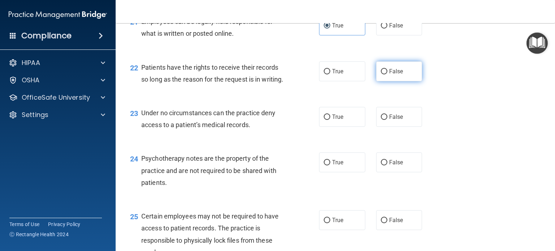
radio input "true"
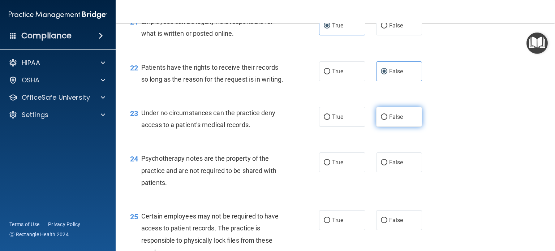
click at [398, 127] on label "False" at bounding box center [399, 117] width 46 height 20
click at [388, 120] on input "False" at bounding box center [384, 117] width 7 height 5
radio input "true"
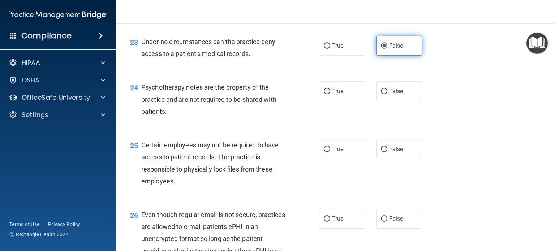
scroll to position [1520, 0]
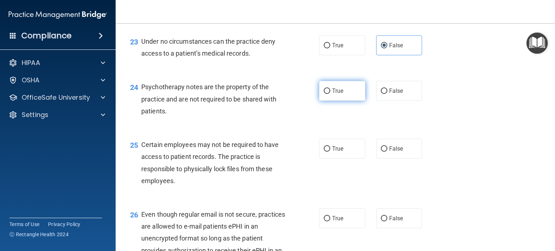
click at [348, 101] on label "True" at bounding box center [342, 91] width 46 height 20
click at [330, 94] on input "True" at bounding box center [327, 91] width 7 height 5
radio input "true"
click at [349, 159] on label "True" at bounding box center [342, 149] width 46 height 20
click at [330, 152] on input "True" at bounding box center [327, 148] width 7 height 5
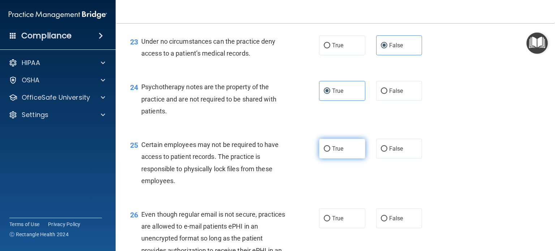
radio input "true"
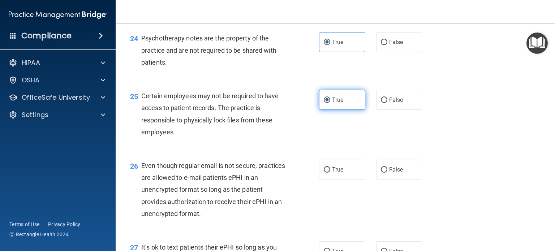
scroll to position [1570, 0]
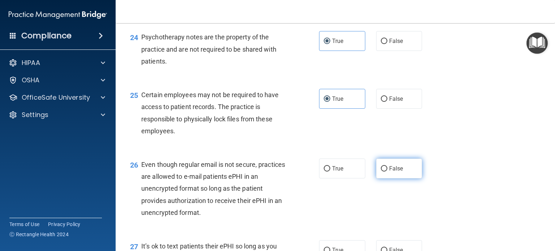
click at [400, 179] on label "False" at bounding box center [399, 169] width 46 height 20
click at [388, 172] on input "False" at bounding box center [384, 168] width 7 height 5
radio input "true"
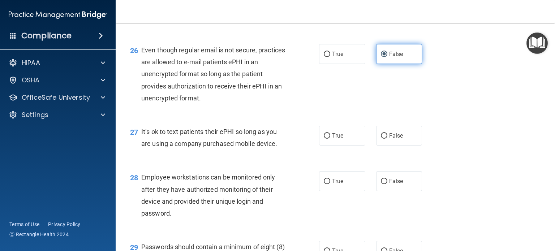
scroll to position [1686, 0]
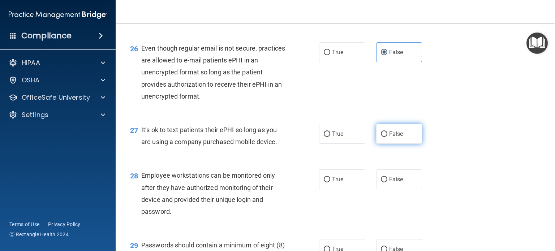
click at [389, 137] on span "False" at bounding box center [396, 133] width 14 height 7
click at [386, 137] on input "False" at bounding box center [384, 134] width 7 height 5
radio input "true"
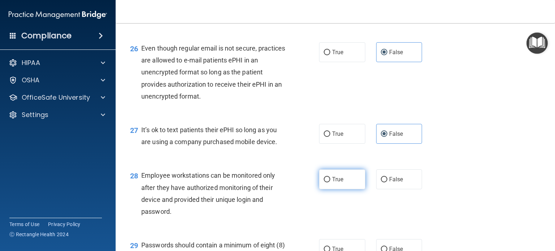
click at [347, 189] on label "True" at bounding box center [342, 180] width 46 height 20
click at [330, 183] on input "True" at bounding box center [327, 179] width 7 height 5
radio input "true"
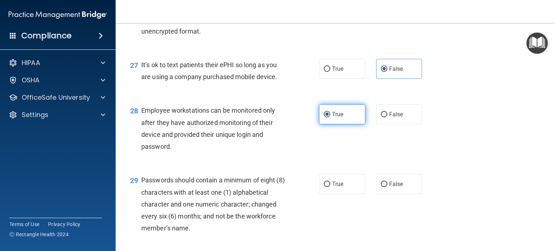
scroll to position [1759, 0]
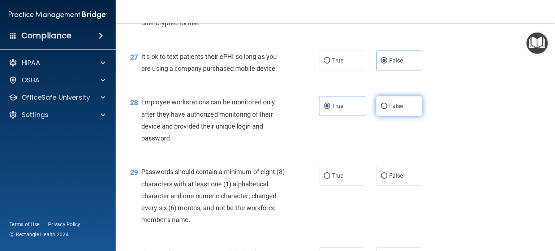
click at [381, 109] on input "False" at bounding box center [384, 106] width 7 height 5
radio input "true"
radio input "false"
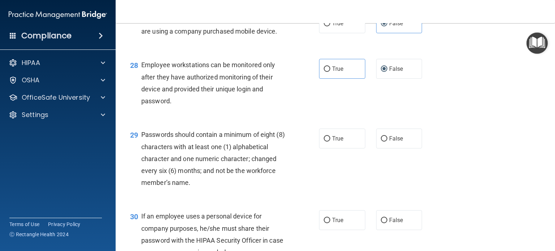
scroll to position [1798, 0]
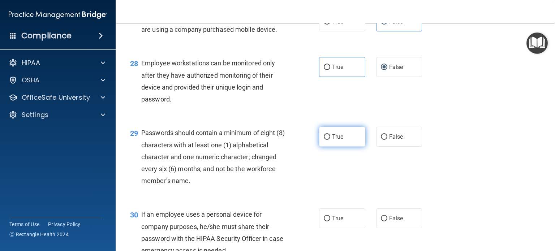
click at [341, 147] on label "True" at bounding box center [342, 137] width 46 height 20
click at [330, 140] on input "True" at bounding box center [327, 136] width 7 height 5
radio input "true"
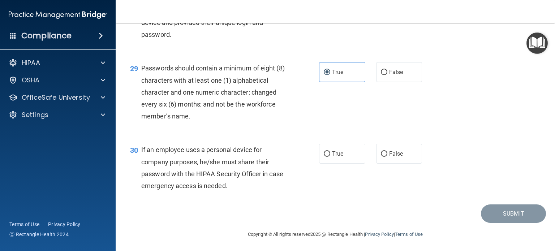
scroll to position [1900, 0]
click at [401, 155] on label "False" at bounding box center [399, 153] width 46 height 20
click at [388, 155] on input "False" at bounding box center [384, 153] width 7 height 5
radio input "true"
click at [506, 221] on button "Submit" at bounding box center [513, 213] width 65 height 18
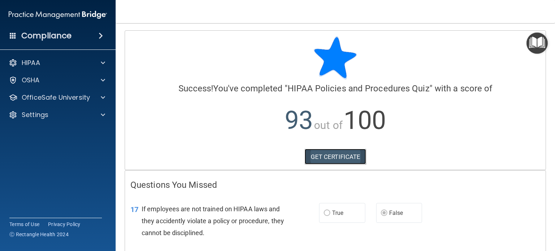
click at [327, 157] on link "GET CERTIFICATE" at bounding box center [336, 157] width 62 height 16
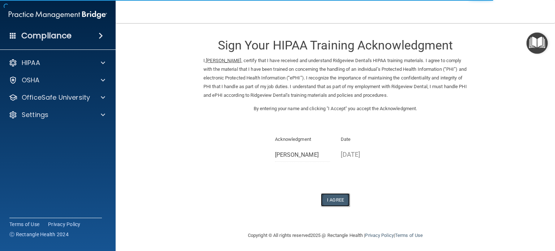
click at [332, 197] on button "I Agree" at bounding box center [335, 199] width 29 height 13
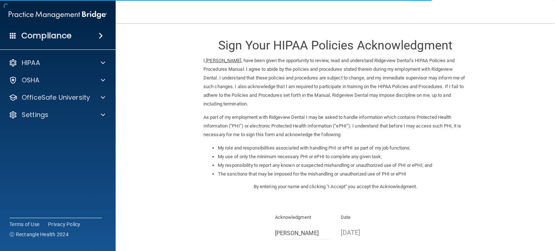
scroll to position [80, 0]
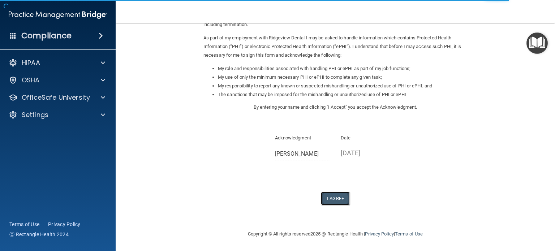
click at [328, 197] on button "I Agree" at bounding box center [335, 198] width 29 height 13
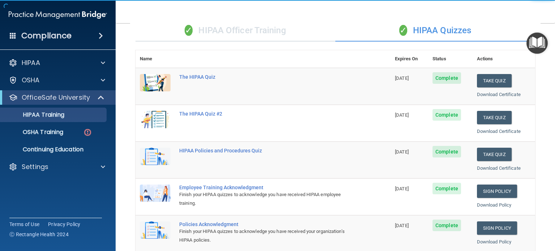
scroll to position [56, 0]
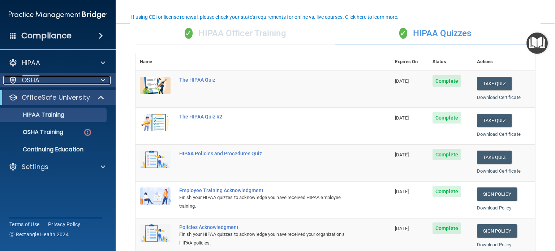
click at [63, 78] on div "OSHA" at bounding box center [48, 80] width 90 height 9
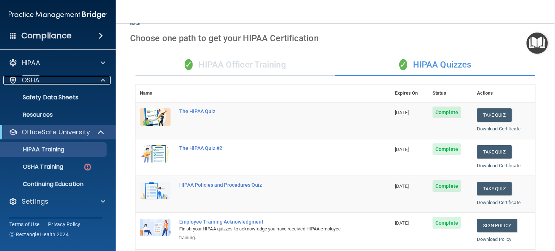
scroll to position [0, 0]
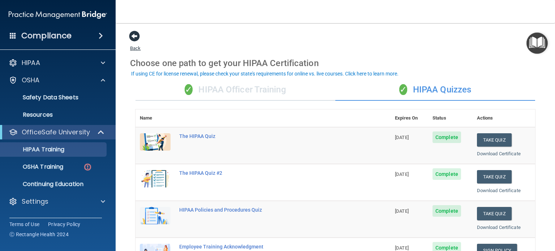
click at [132, 37] on span at bounding box center [134, 36] width 11 height 11
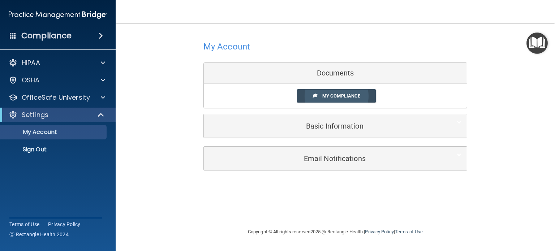
click at [331, 97] on span "My Compliance" at bounding box center [341, 95] width 38 height 5
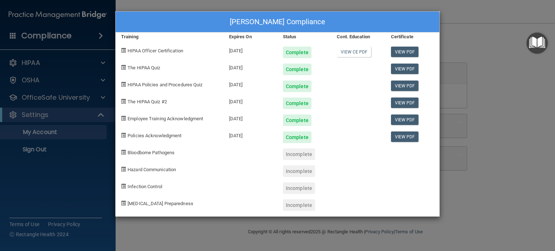
click at [300, 153] on div "Incomplete" at bounding box center [299, 155] width 32 height 12
click at [158, 153] on span "Bloodborne Pathogens" at bounding box center [151, 152] width 47 height 5
click at [474, 64] on div "Shon Murphy's Compliance Training Expires On Status Cont. Education Certificate…" at bounding box center [277, 125] width 555 height 251
